Goal: Task Accomplishment & Management: Manage account settings

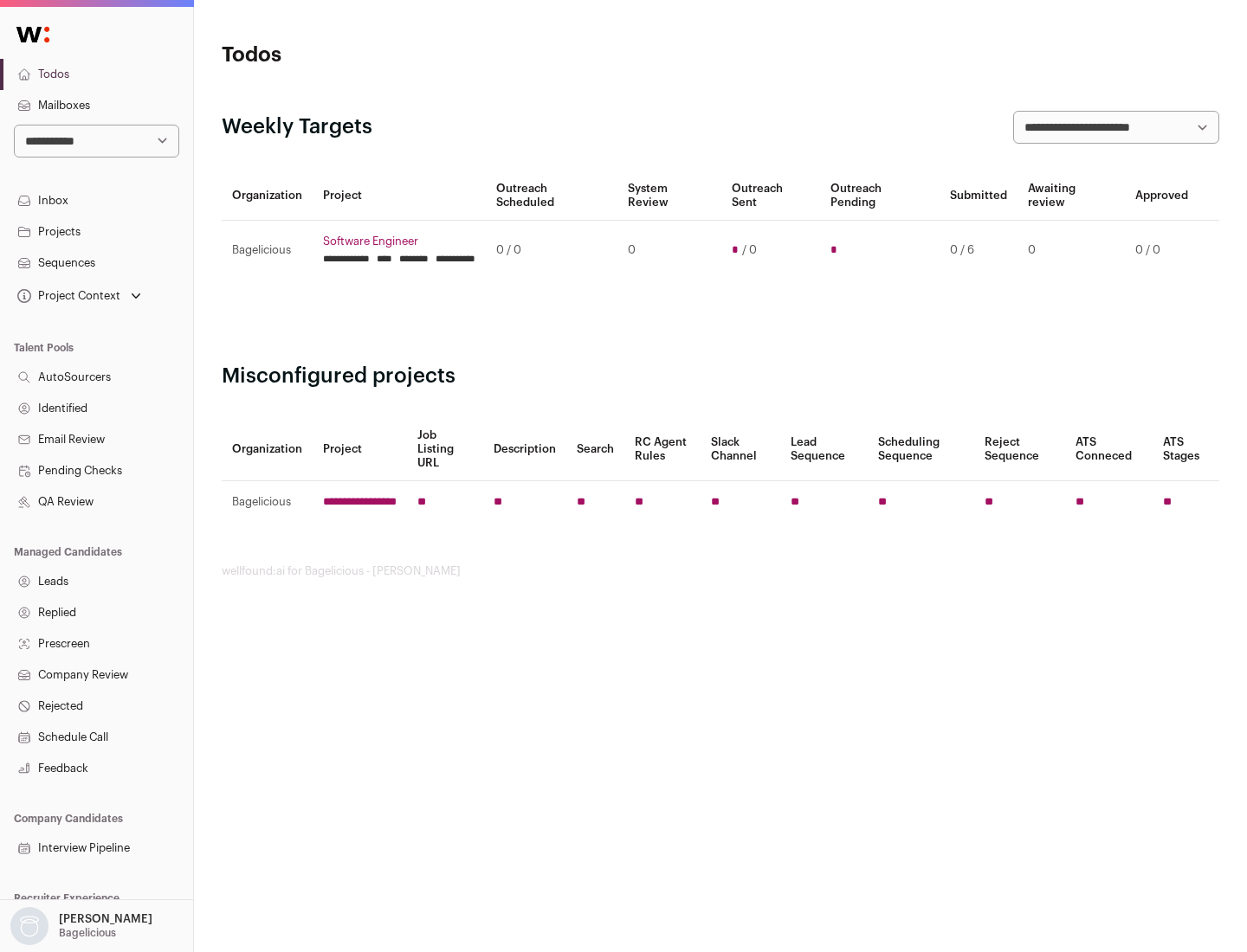
click at [96, 232] on link "Projects" at bounding box center [96, 232] width 193 height 31
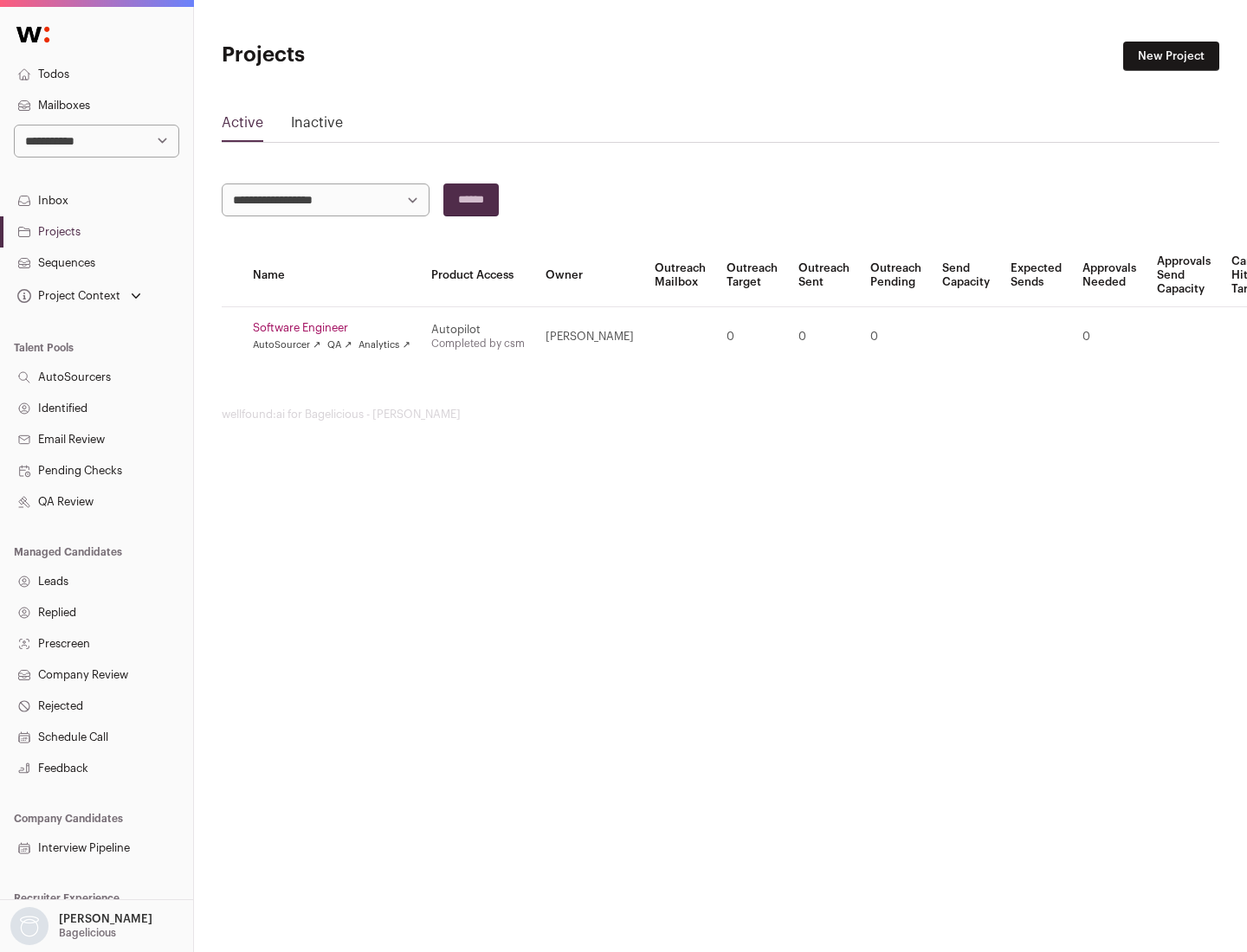
click at [337, 328] on link "Software Engineer" at bounding box center [332, 328] width 157 height 14
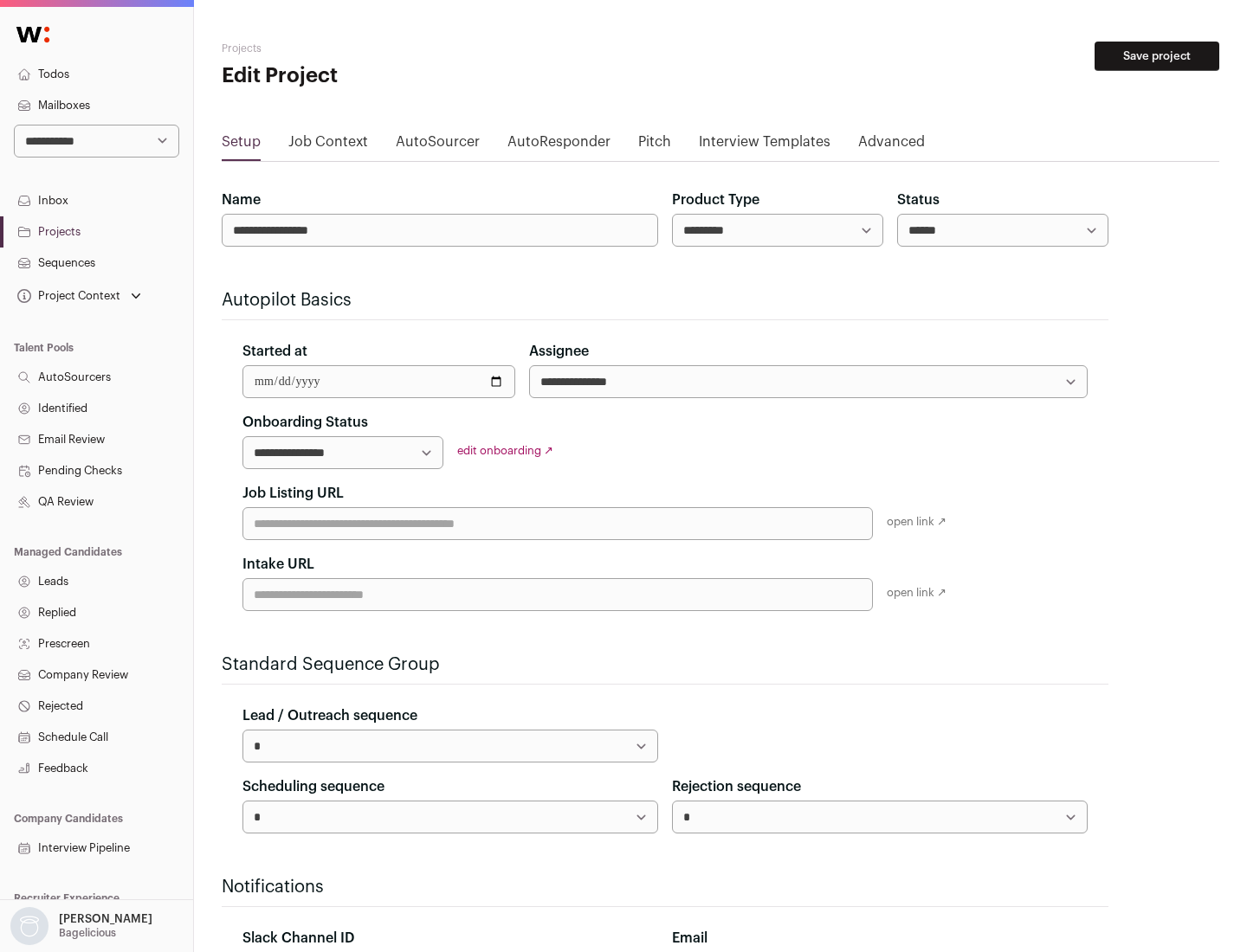
click at [1158, 57] on button "Save project" at bounding box center [1157, 56] width 125 height 29
